Goal: Entertainment & Leisure: Consume media (video, audio)

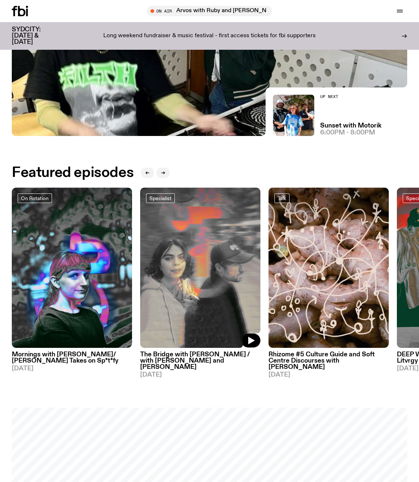
scroll to position [150, 0]
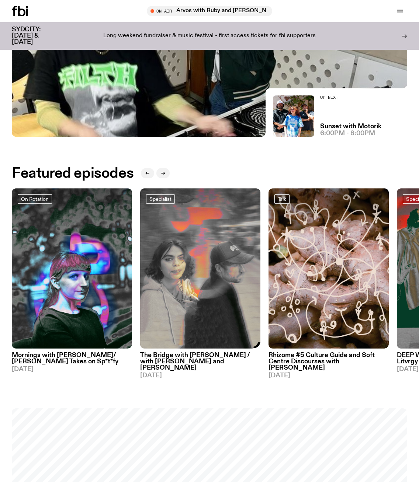
click at [190, 296] on img at bounding box center [200, 268] width 120 height 160
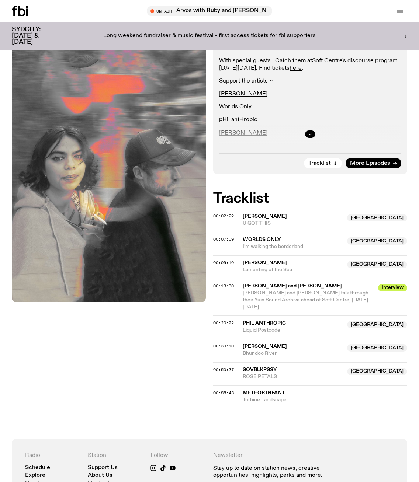
scroll to position [216, 0]
click at [271, 326] on span "pHil antHropic" at bounding box center [264, 323] width 43 height 5
click at [271, 325] on span "pHil antHropic" at bounding box center [264, 323] width 43 height 5
click at [273, 327] on div "Copied" at bounding box center [293, 327] width 100 height 14
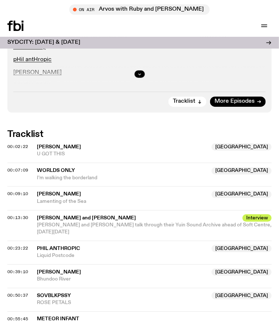
scroll to position [562, 0]
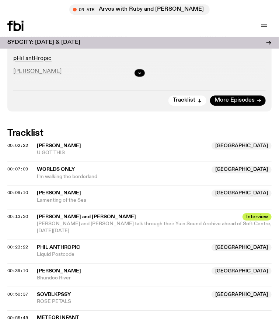
click at [63, 197] on span "Lamenting of the Sea" at bounding box center [154, 200] width 235 height 7
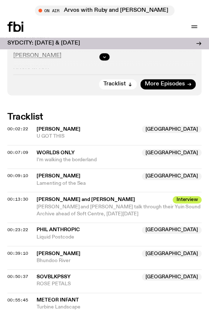
scroll to position [485, 0]
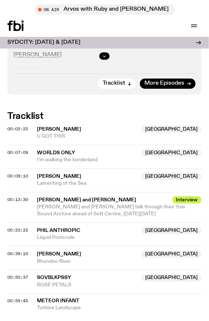
click at [59, 183] on span "Lamenting of the Sea" at bounding box center [119, 183] width 164 height 7
click at [56, 183] on span "Lamenting of the Sea" at bounding box center [119, 183] width 164 height 7
click at [79, 182] on span "Lamenting of the Sea" at bounding box center [119, 183] width 164 height 7
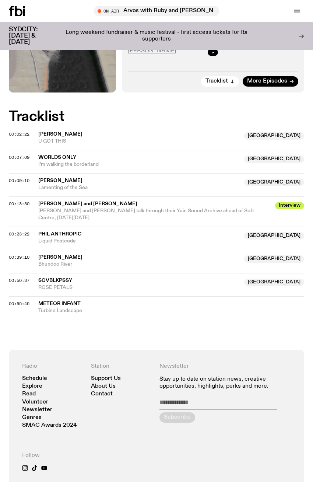
scroll to position [471, 0]
